Goal: Navigation & Orientation: Find specific page/section

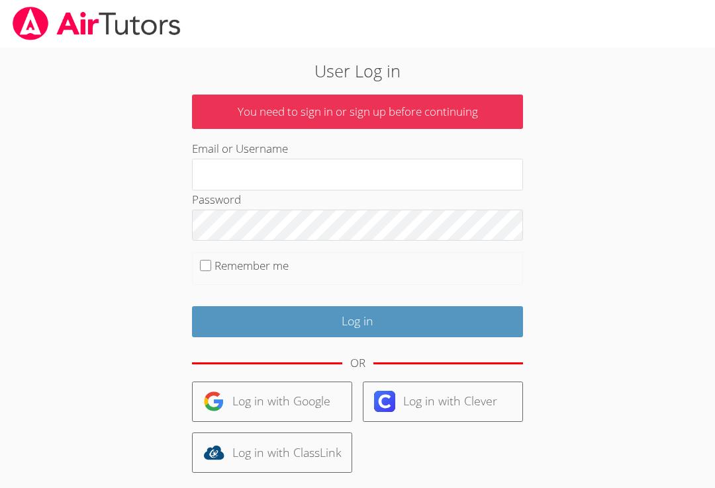
click at [296, 394] on link "Log in with Google" at bounding box center [272, 402] width 160 height 40
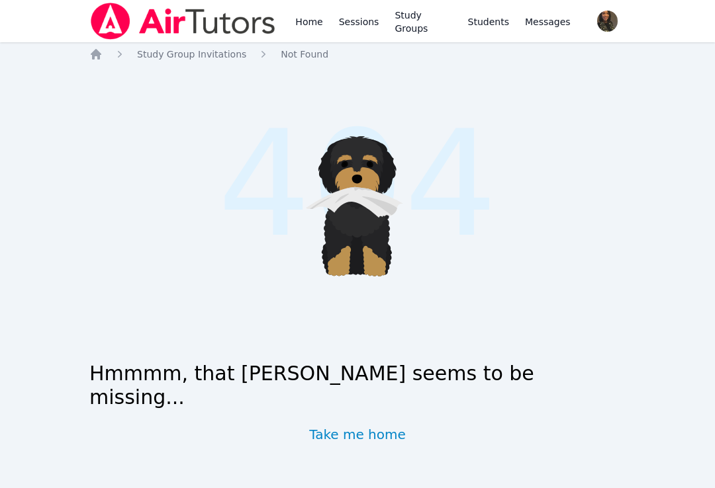
click at [384, 430] on link "Take me home" at bounding box center [357, 434] width 97 height 19
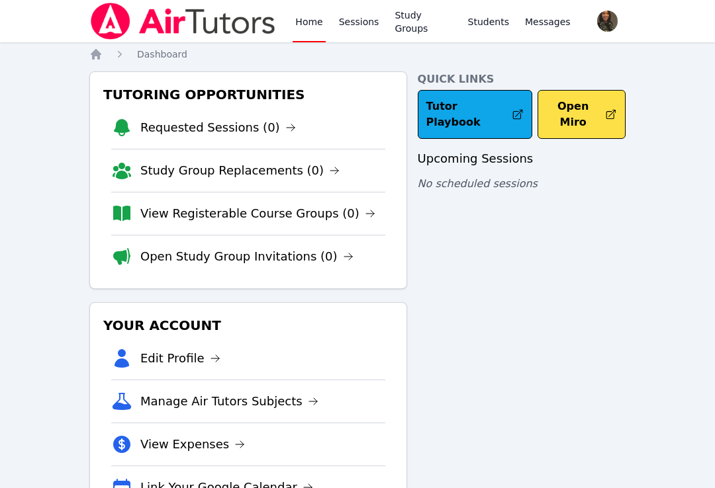
click at [431, 30] on link "Study Groups" at bounding box center [423, 21] width 62 height 42
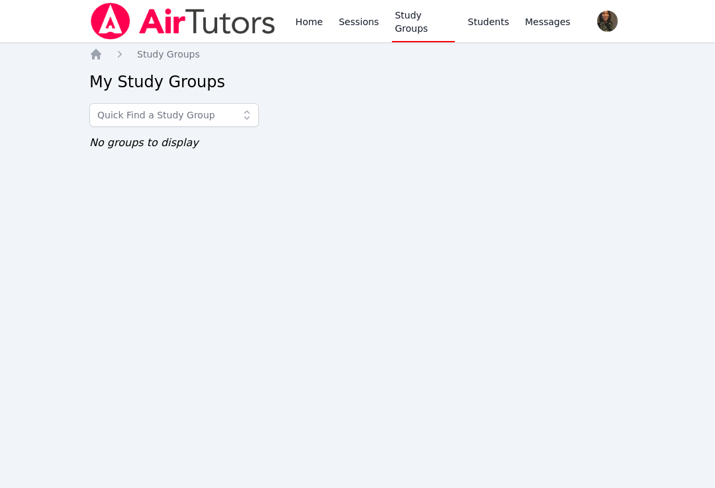
click at [302, 24] on link "Home" at bounding box center [308, 21] width 32 height 42
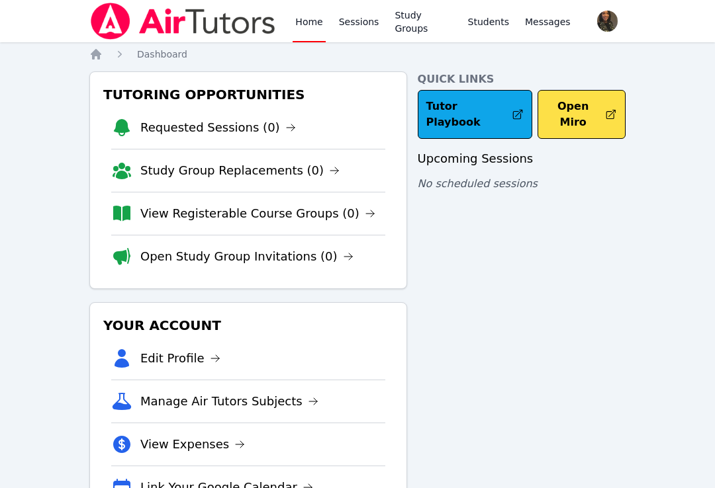
click at [273, 265] on link "Open Study Group Invitations (0)" at bounding box center [246, 256] width 213 height 19
click at [287, 216] on link "View Registerable Course Groups (0)" at bounding box center [257, 213] width 235 height 19
click at [329, 173] on icon at bounding box center [334, 170] width 11 height 11
click at [285, 132] on icon at bounding box center [290, 127] width 11 height 11
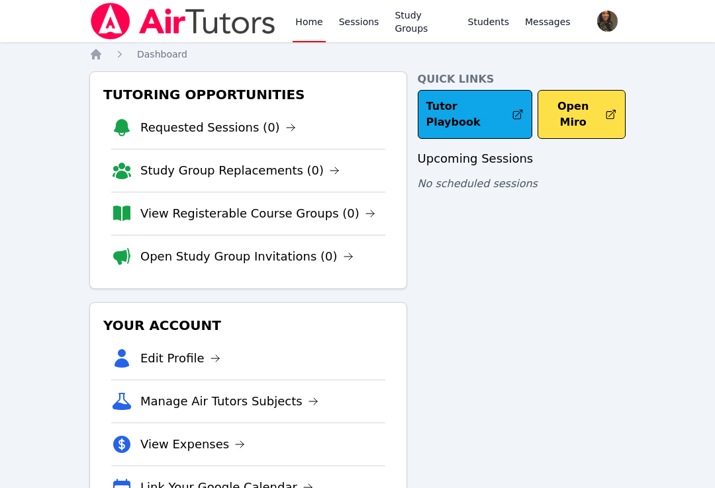
click at [212, 220] on link "View Registerable Course Groups (0)" at bounding box center [257, 213] width 235 height 19
click at [193, 265] on link "Open Study Group Invitations (0)" at bounding box center [246, 256] width 213 height 19
click at [365, 211] on icon at bounding box center [370, 213] width 11 height 11
